Goal: Find contact information: Find contact information

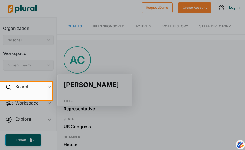
click at [151, 41] on div at bounding box center [122, 41] width 245 height 82
click at [104, 8] on div at bounding box center [122, 41] width 245 height 82
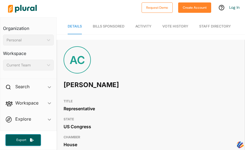
click at [128, 34] on nav "Details Bills Sponsored Activity Vote History Staff Directory" at bounding box center [151, 25] width 188 height 17
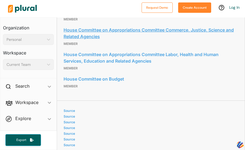
scroll to position [469, 0]
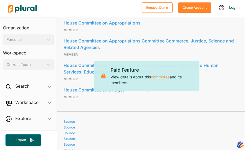
click at [166, 80] on link "committee" at bounding box center [160, 77] width 19 height 6
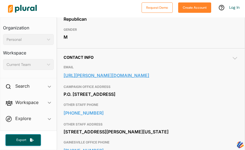
scroll to position [151, 0]
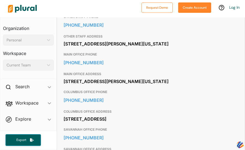
scroll to position [298, 0]
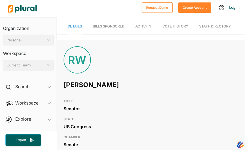
click at [122, 34] on nav "Details Bills Sponsored Activity Vote History Staff Directory" at bounding box center [151, 25] width 188 height 17
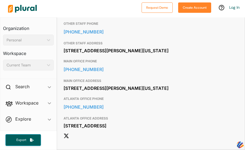
scroll to position [228, 0]
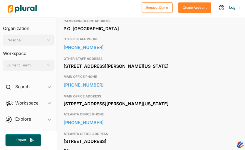
click at [122, 14] on link "https://www.warnock.senate.gov/contact/contact-form/" at bounding box center [151, 10] width 175 height 8
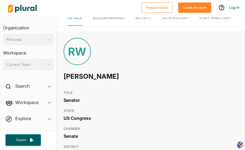
scroll to position [0, 0]
